Goal: Check status: Check status

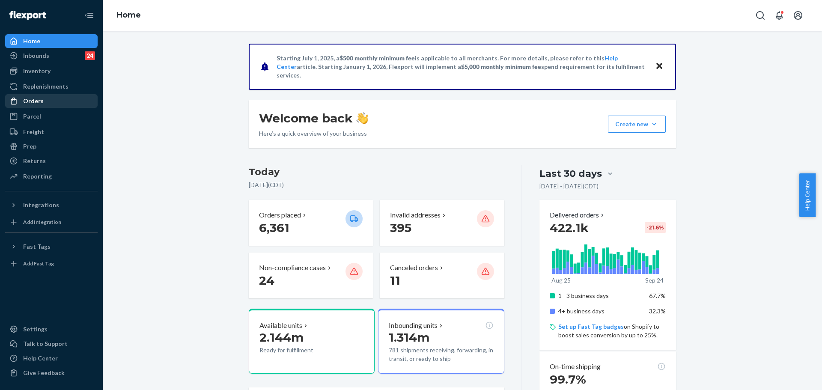
click at [44, 106] on div "Orders" at bounding box center [51, 101] width 91 height 12
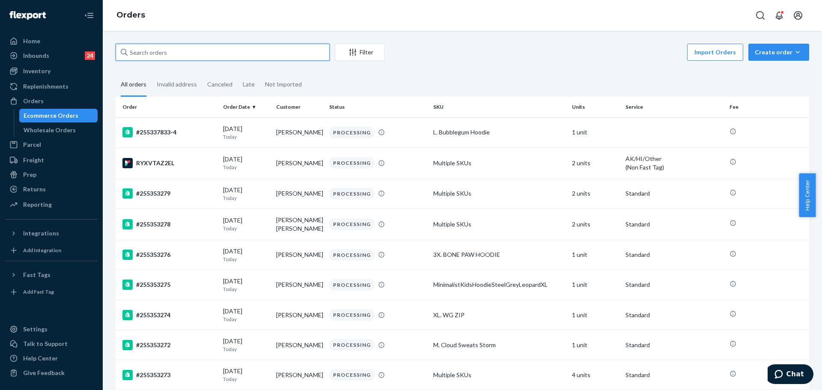
click at [228, 57] on input "text" at bounding box center [223, 52] width 214 height 17
paste input "255047873"
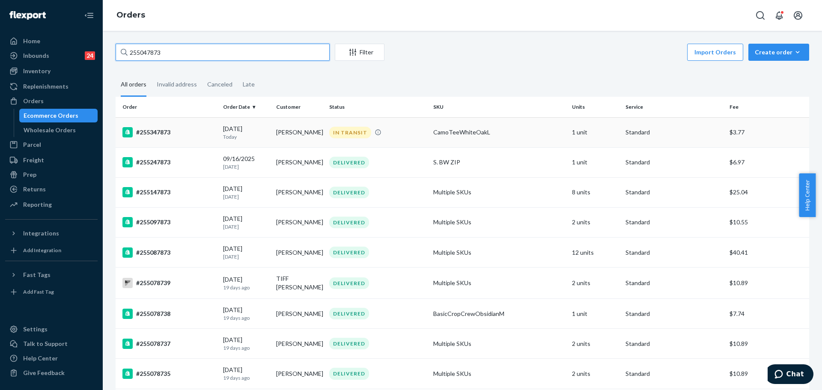
type input "255047873"
click at [246, 144] on td "[DATE] [DATE]" at bounding box center [246, 132] width 53 height 30
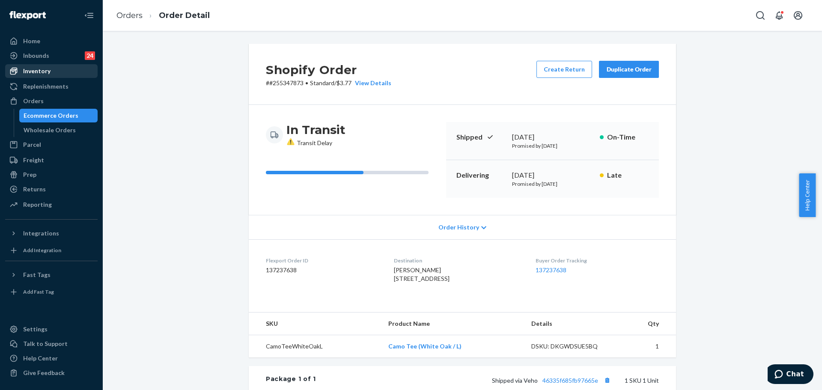
click at [56, 68] on div "Inventory" at bounding box center [51, 71] width 91 height 12
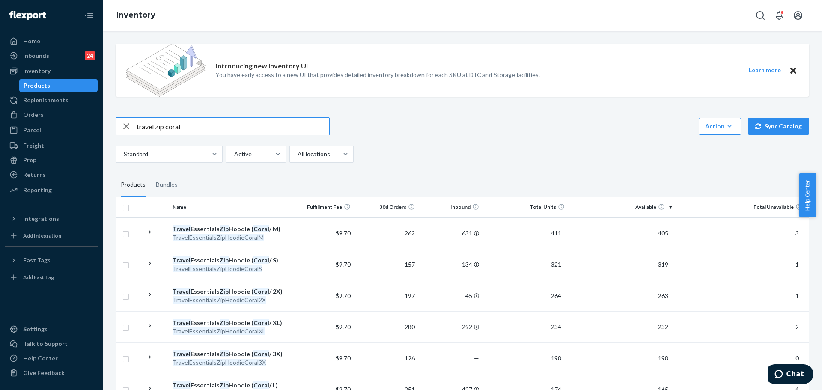
click at [240, 124] on input "travel zip coral" at bounding box center [233, 126] width 193 height 17
type input "travel zip coral s"
click at [417, 139] on div "travel zip coral s Action Create product Create bundle Bulk create products Bul…" at bounding box center [463, 139] width 694 height 45
drag, startPoint x: 54, startPoint y: 113, endPoint x: 106, endPoint y: 102, distance: 53.5
click at [54, 113] on div "Orders" at bounding box center [51, 115] width 91 height 12
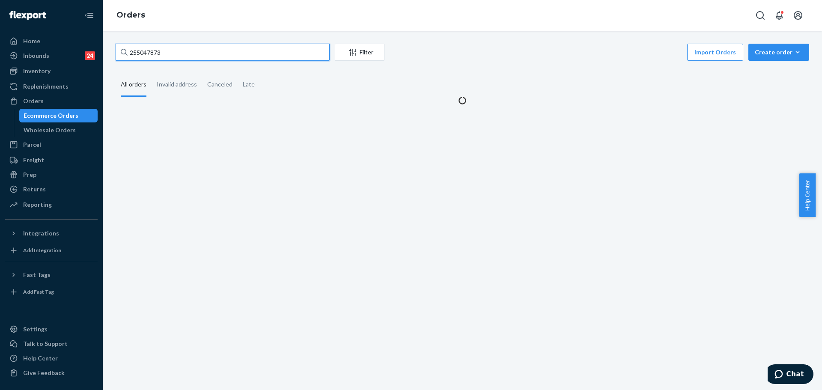
click at [217, 54] on input "255047873" at bounding box center [223, 52] width 214 height 17
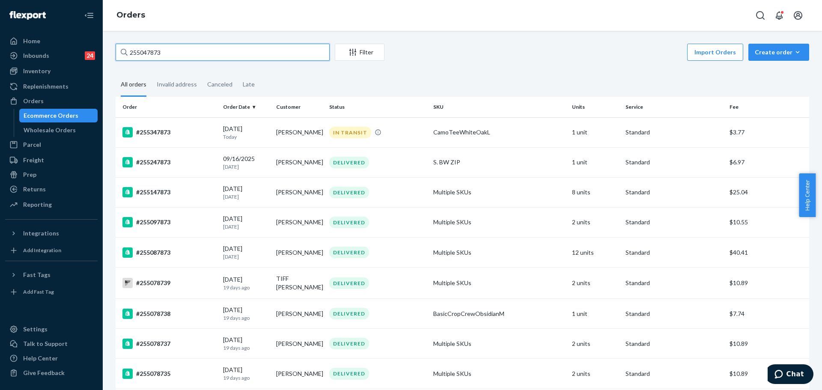
click at [217, 54] on input "255047873" at bounding box center [223, 52] width 214 height 17
paste input "3477361"
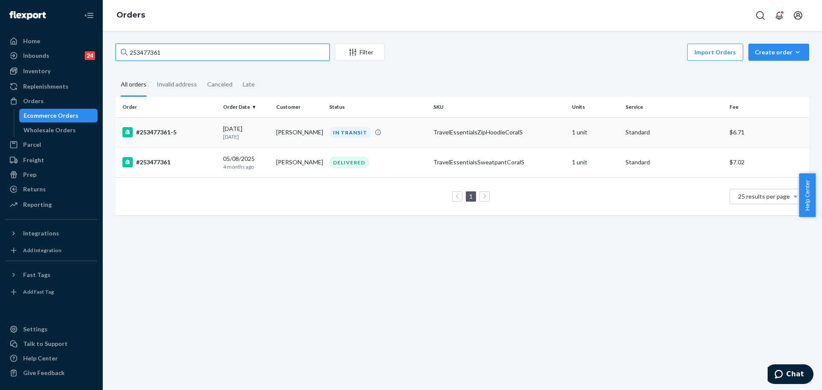
type input "253477361"
click at [341, 138] on td "IN TRANSIT" at bounding box center [378, 132] width 104 height 30
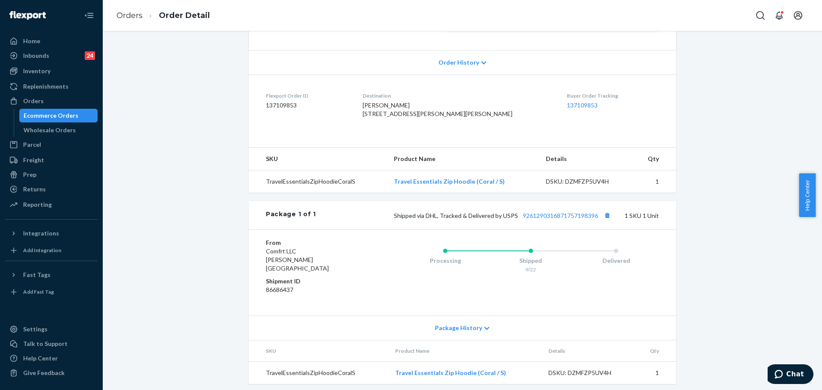
scroll to position [178, 0]
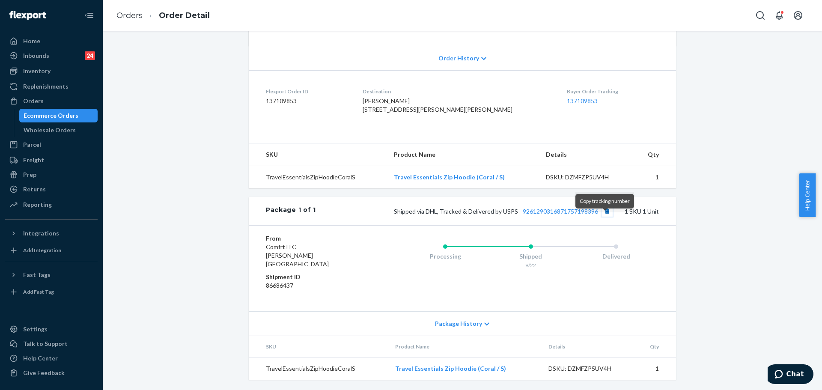
click at [609, 217] on button "Copy tracking number" at bounding box center [607, 211] width 11 height 11
